Goal: Transaction & Acquisition: Purchase product/service

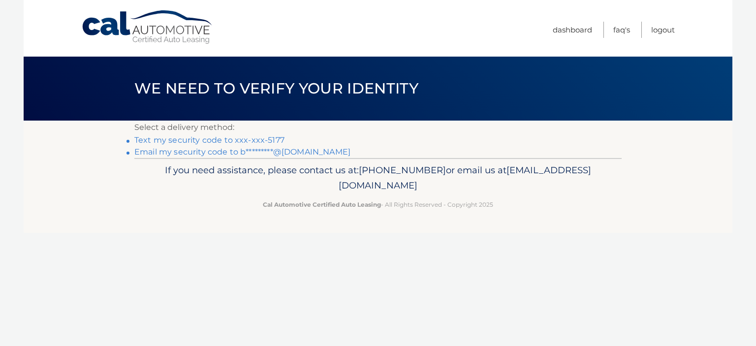
click at [258, 138] on link "Text my security code to xxx-xxx-5177" at bounding box center [209, 139] width 150 height 9
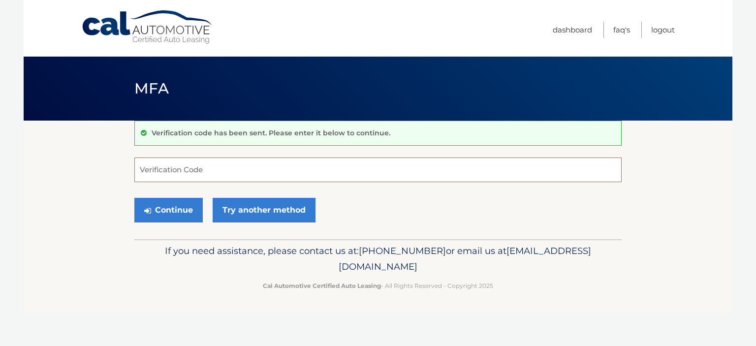
click at [216, 168] on input "Verification Code" at bounding box center [377, 170] width 487 height 25
type input "653850"
click at [134, 198] on button "Continue" at bounding box center [168, 210] width 68 height 25
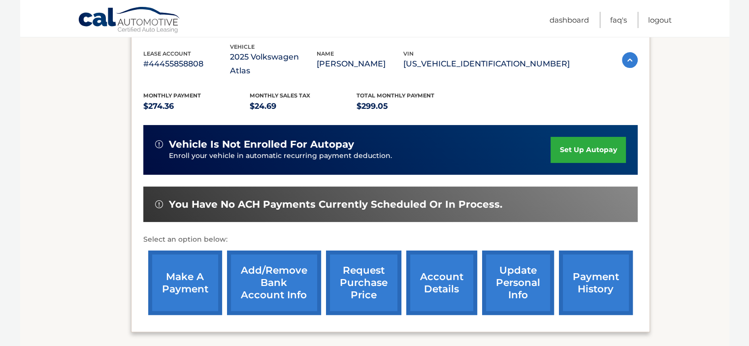
scroll to position [197, 0]
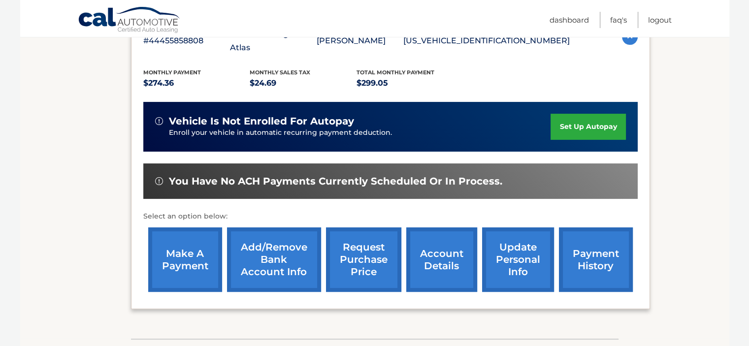
click at [175, 254] on link "make a payment" at bounding box center [185, 259] width 74 height 65
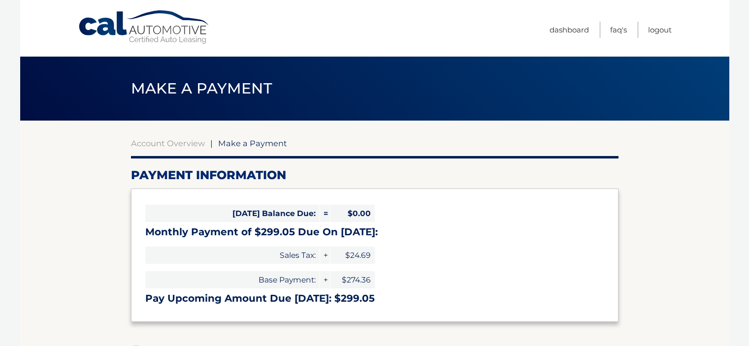
select select "MzFkMDEwNjEtM2MwNS00NTQ2LWJhNWQtN2Q5NmQ0ZWM1NjFi"
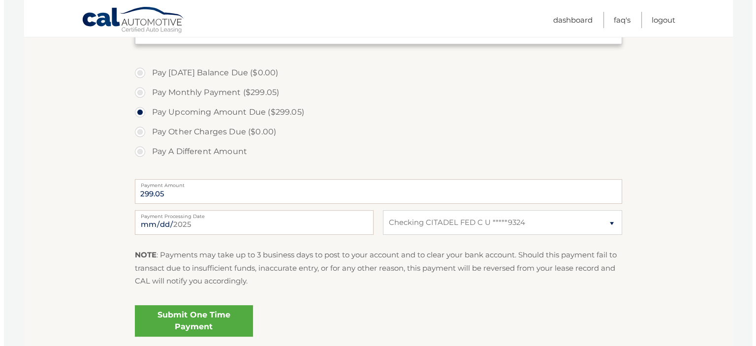
scroll to position [295, 0]
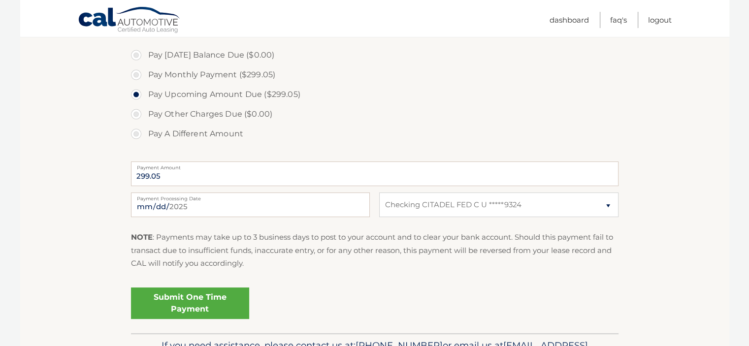
click at [225, 299] on link "Submit One Time Payment" at bounding box center [190, 304] width 118 height 32
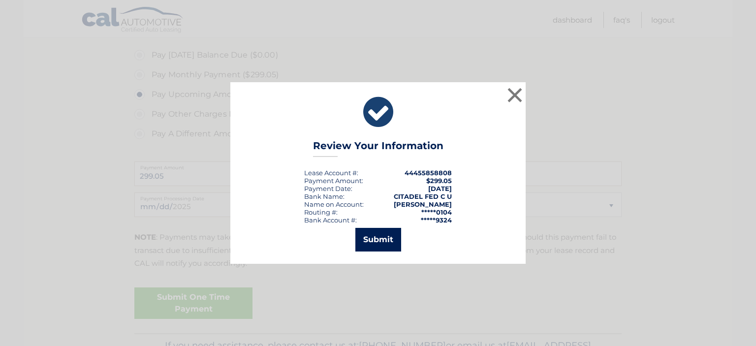
click at [366, 244] on button "Submit" at bounding box center [379, 240] width 46 height 24
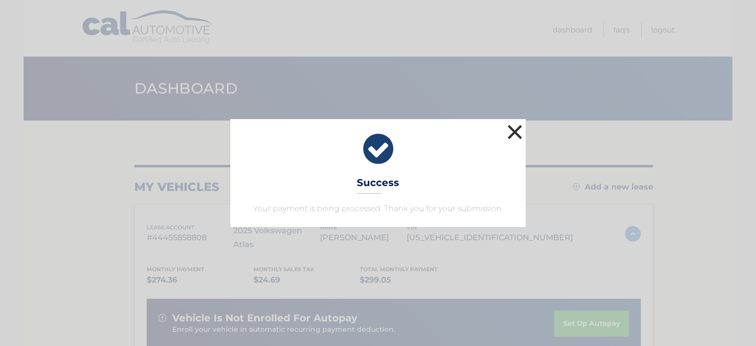
click at [510, 129] on button "×" at bounding box center [515, 132] width 20 height 20
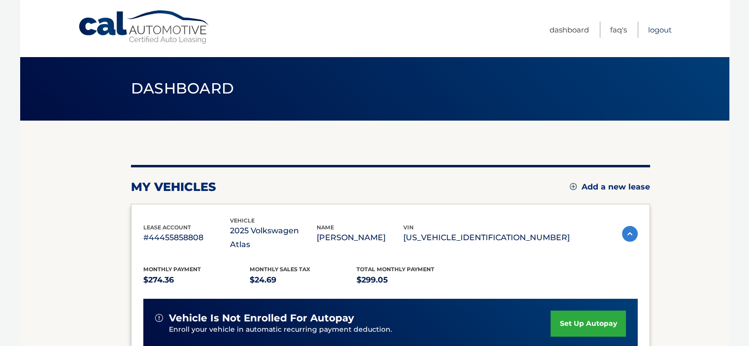
click at [657, 25] on link "Logout" at bounding box center [660, 30] width 24 height 16
